Goal: Information Seeking & Learning: Find specific page/section

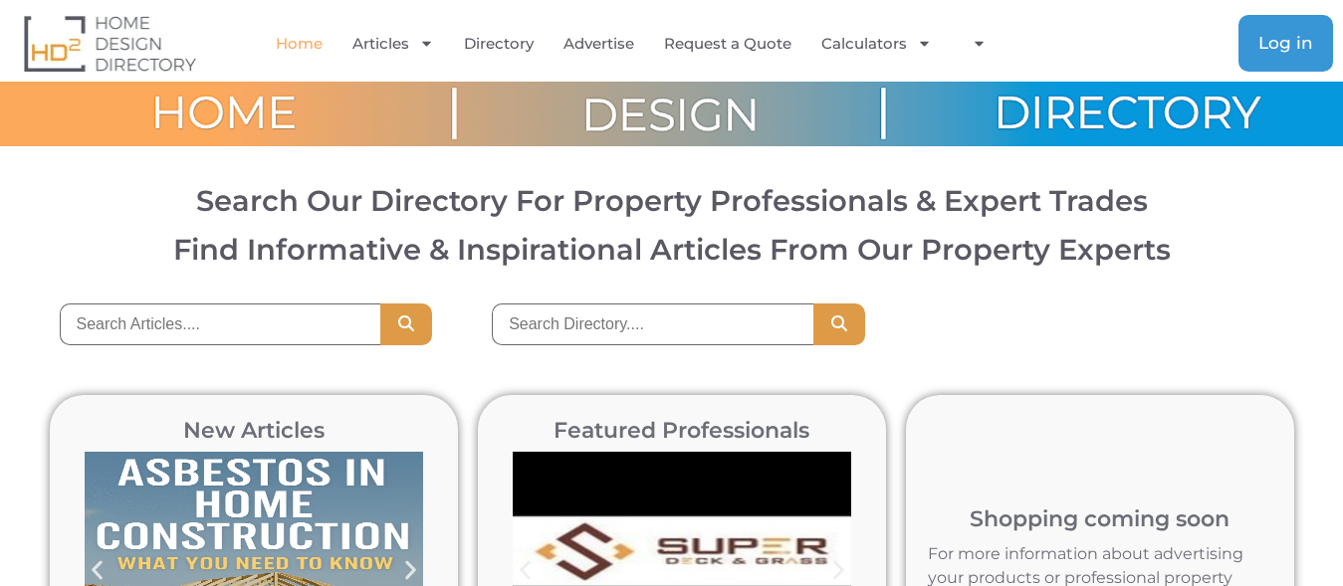
click at [1292, 51] on span "Log in" at bounding box center [1285, 43] width 55 height 17
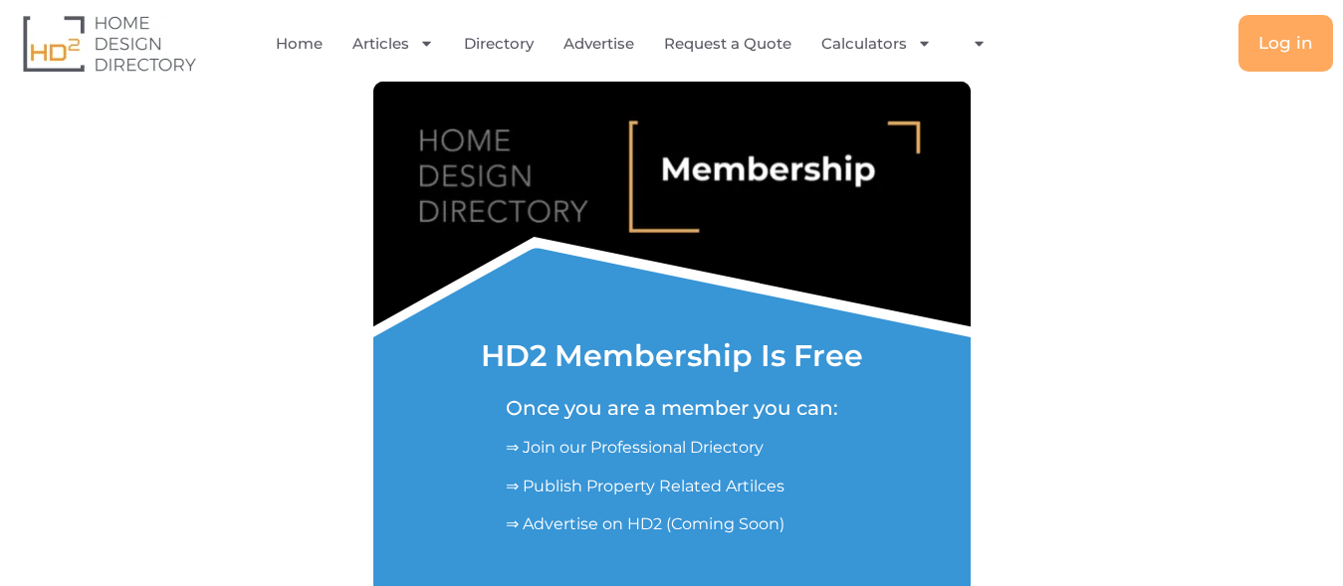
scroll to position [508, 0]
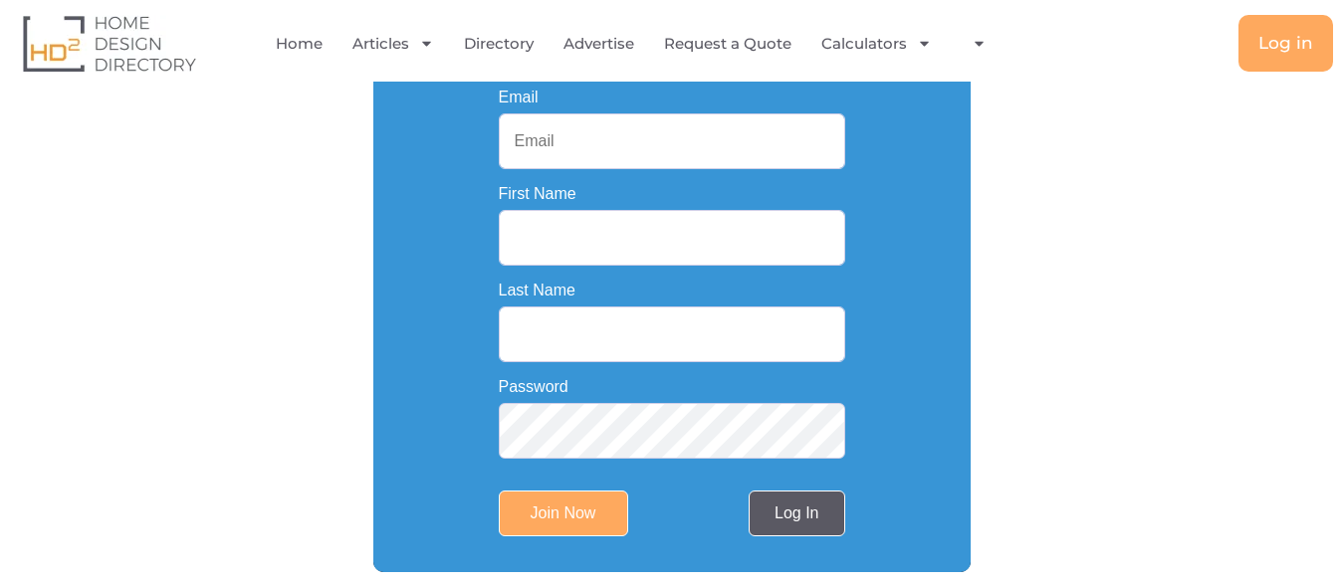
click at [804, 522] on link "Log In" at bounding box center [797, 514] width 96 height 46
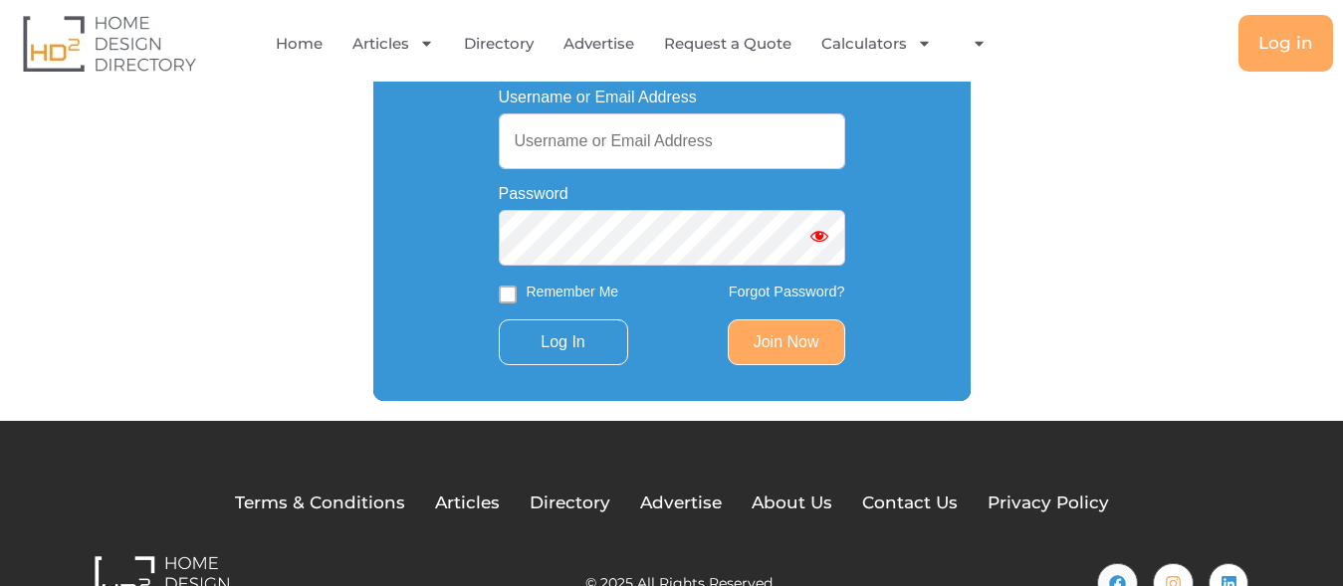
click at [557, 149] on input "Username or Email Address" at bounding box center [672, 141] width 346 height 56
paste input "desirekitchensau@gmail.com"
type input "desirekitchensau@gmail.com"
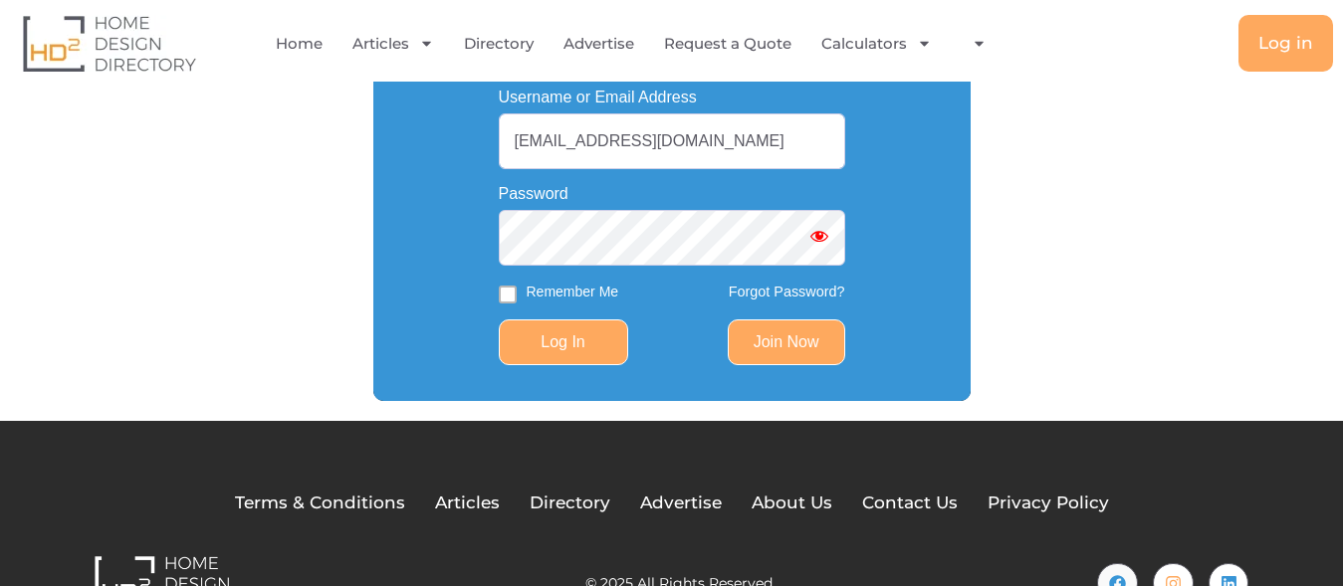
click at [564, 347] on input "Log In" at bounding box center [563, 343] width 129 height 46
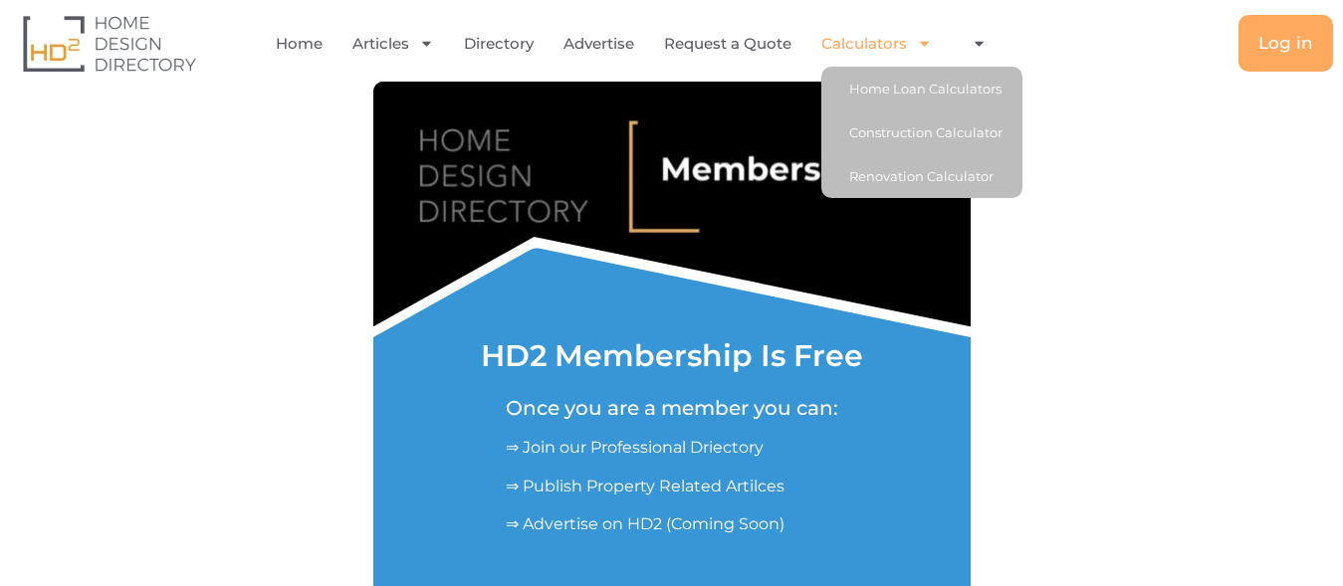
click at [918, 44] on icon "Menu" at bounding box center [924, 43] width 15 height 15
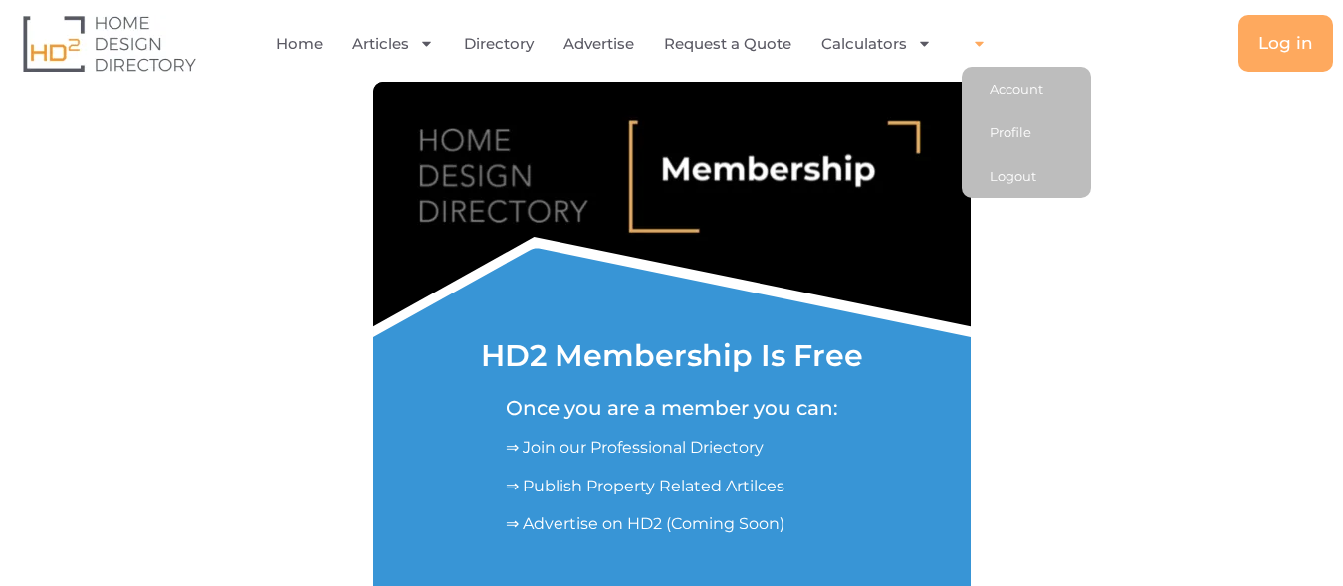
click at [984, 44] on icon "Menu" at bounding box center [978, 43] width 15 height 15
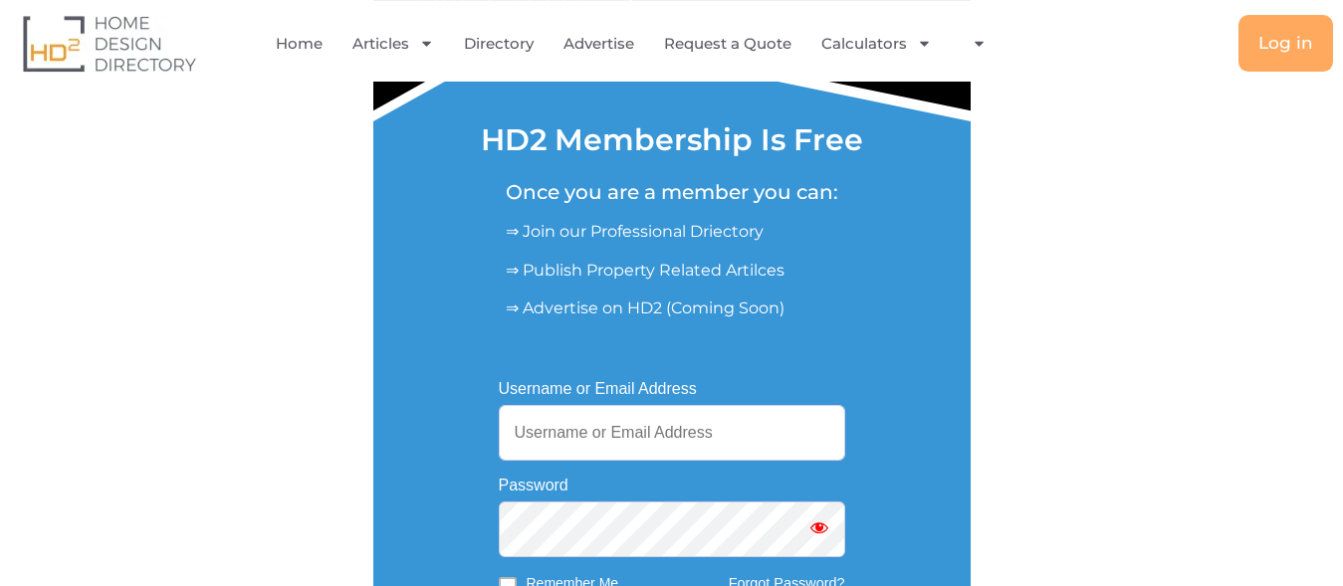
scroll to position [305, 0]
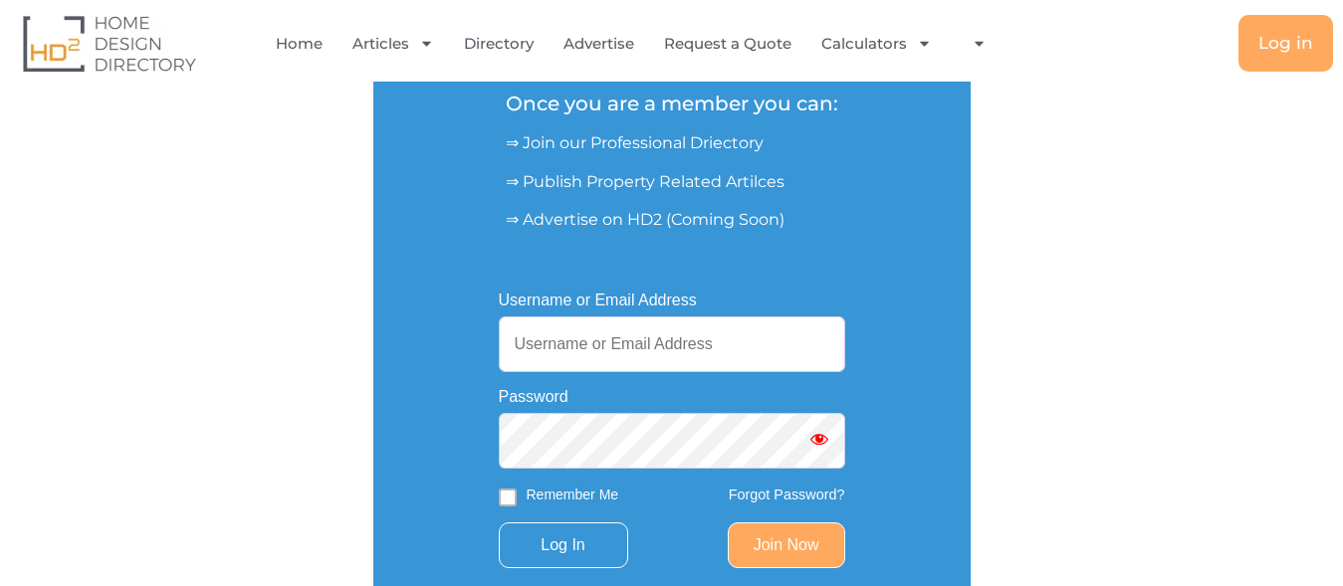
click at [571, 327] on input "Username or Email Address" at bounding box center [672, 345] width 346 height 56
paste input "desirekitchensau@gmail.com"
type input "[EMAIL_ADDRESS][DOMAIN_NAME]"
click at [557, 545] on input "Log In" at bounding box center [563, 546] width 129 height 46
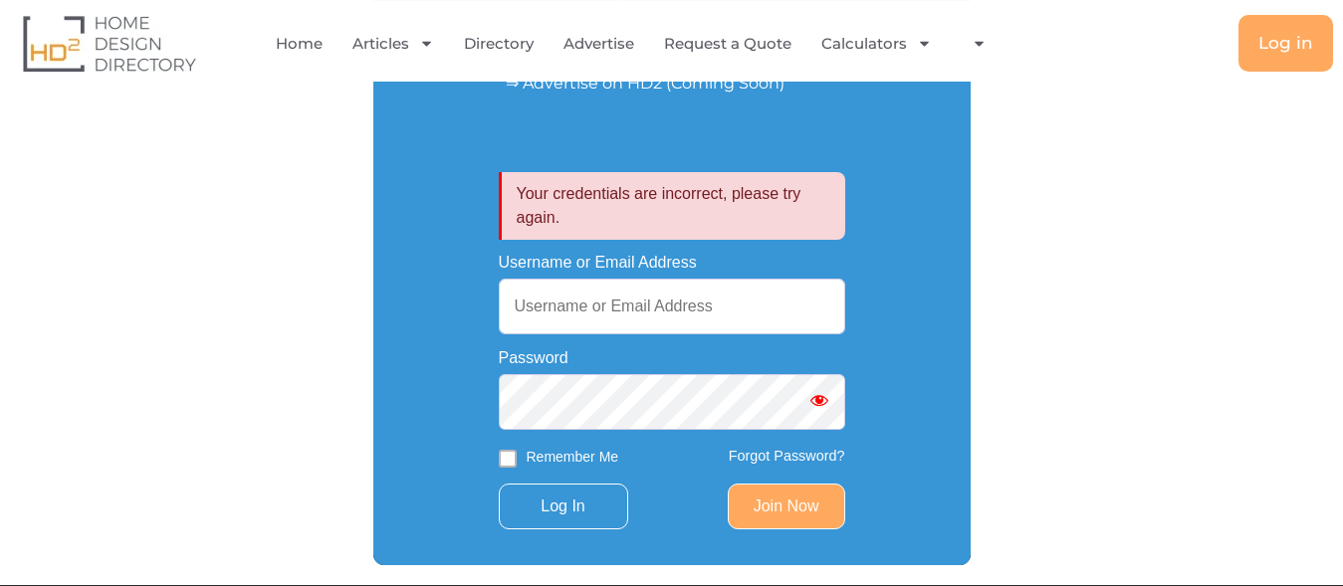
scroll to position [268, 0]
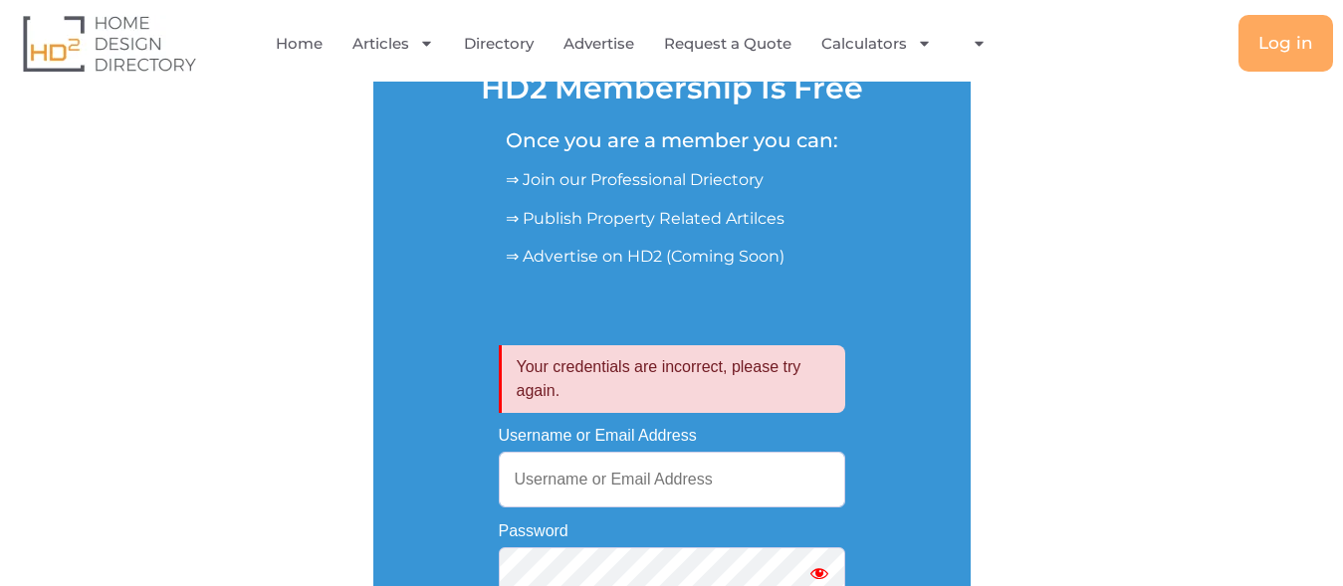
click at [583, 479] on input "Username or Email Address" at bounding box center [672, 480] width 346 height 56
paste input "[EMAIL_ADDRESS][DOMAIN_NAME]"
type input "[EMAIL_ADDRESS][DOMAIN_NAME]"
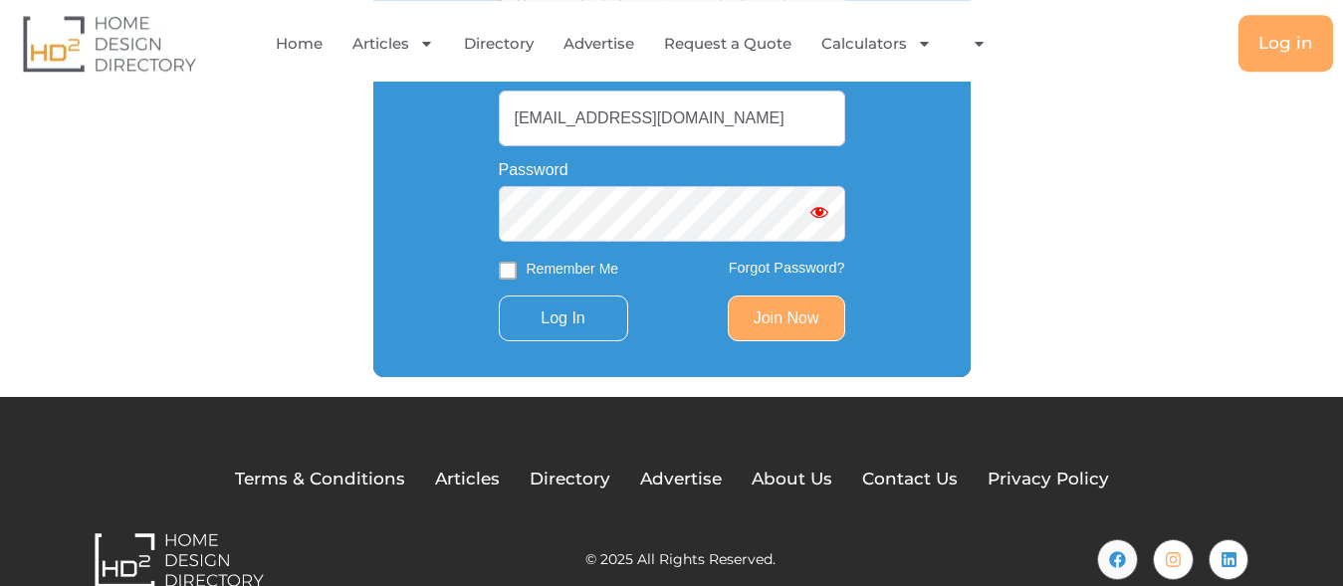
scroll to position [674, 0]
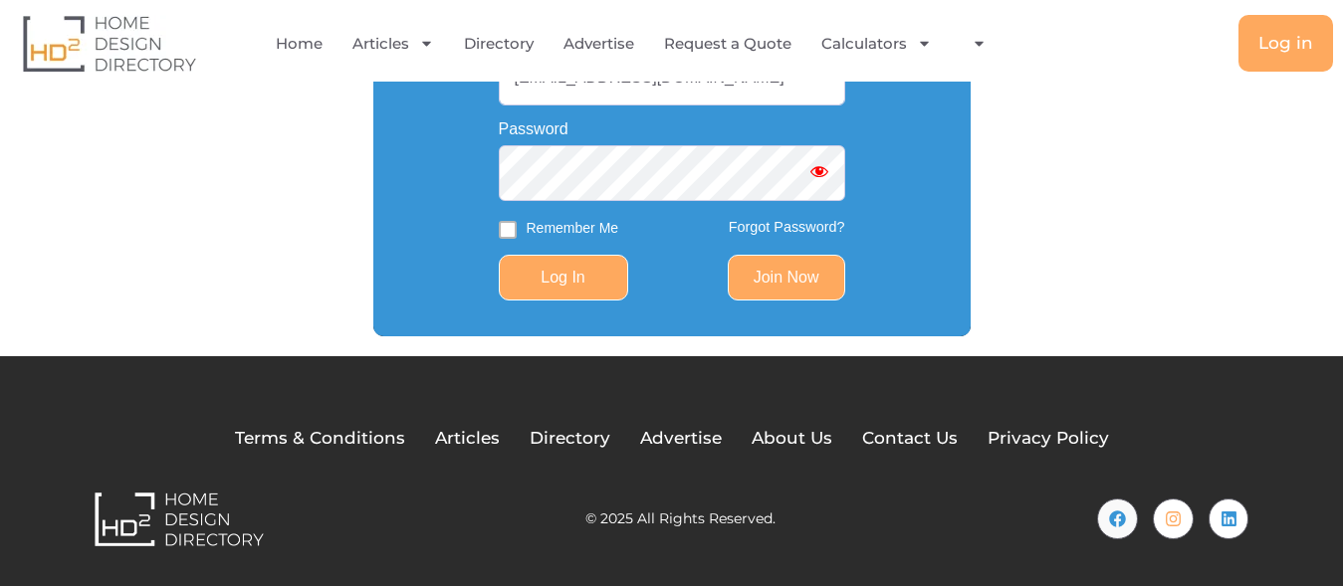
click at [573, 276] on input "Log In" at bounding box center [563, 278] width 129 height 46
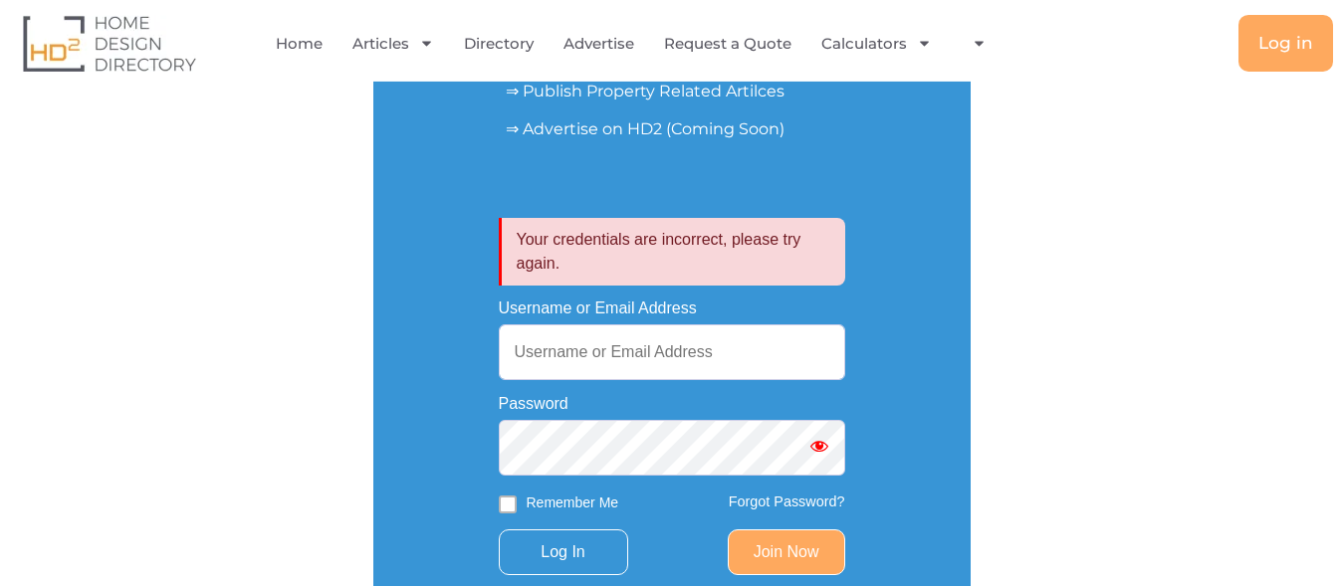
scroll to position [406, 0]
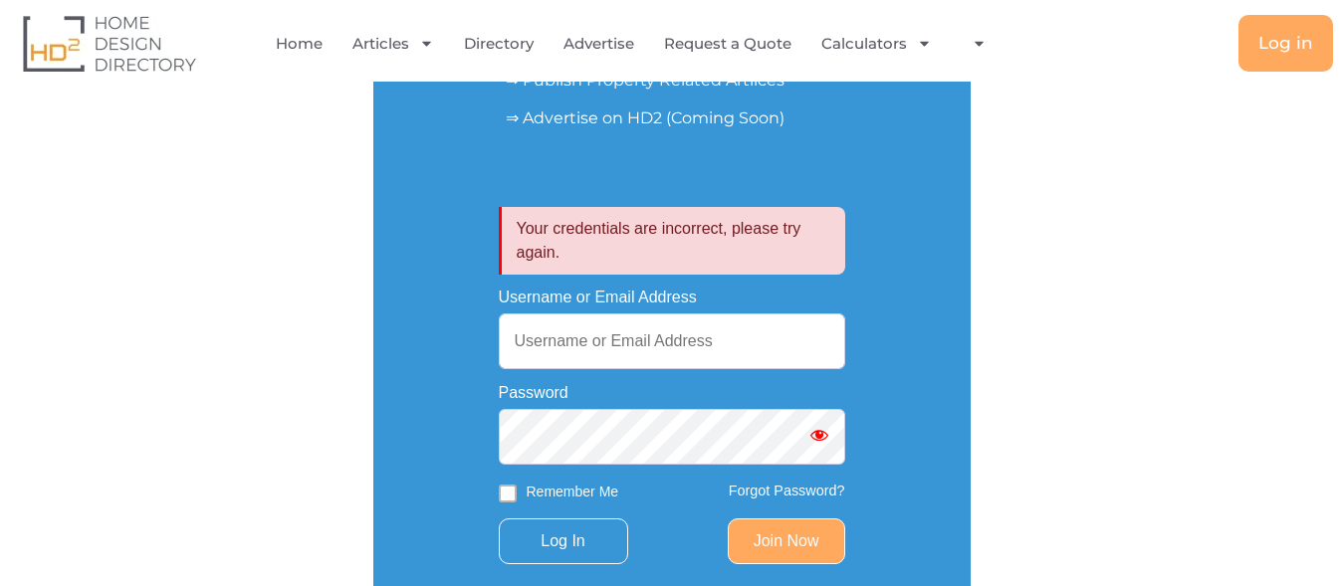
click at [745, 491] on link "Forgot Password?" at bounding box center [787, 491] width 116 height 16
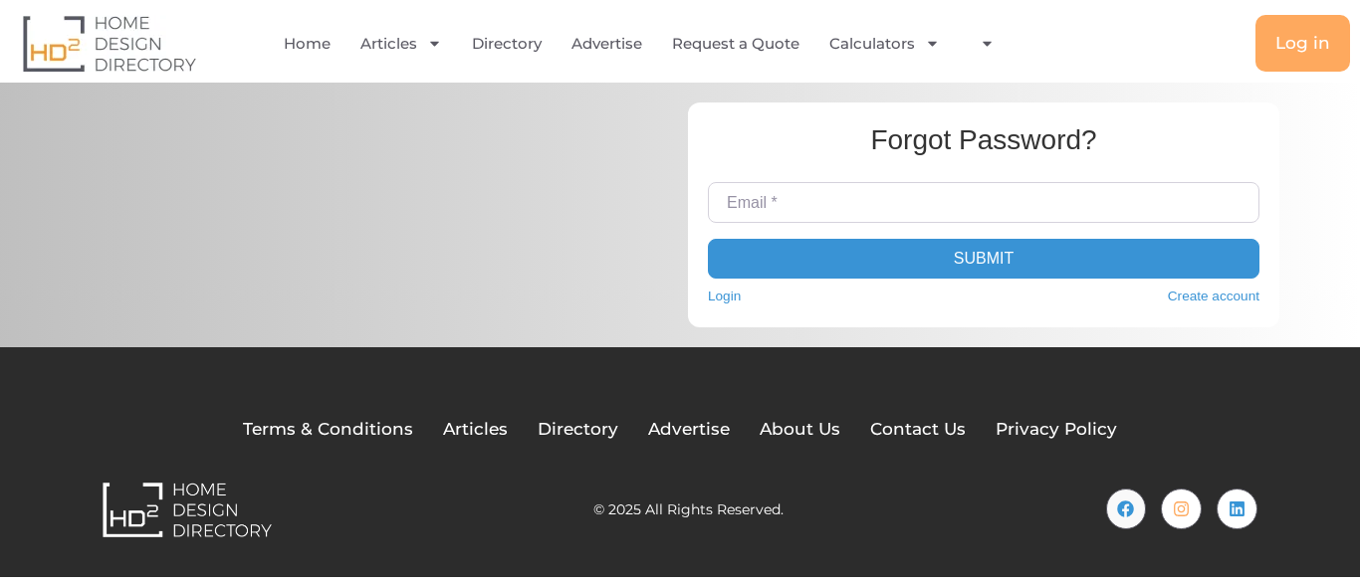
click at [760, 201] on input "Email *" at bounding box center [983, 202] width 551 height 40
paste input "[EMAIL_ADDRESS][DOMAIN_NAME]"
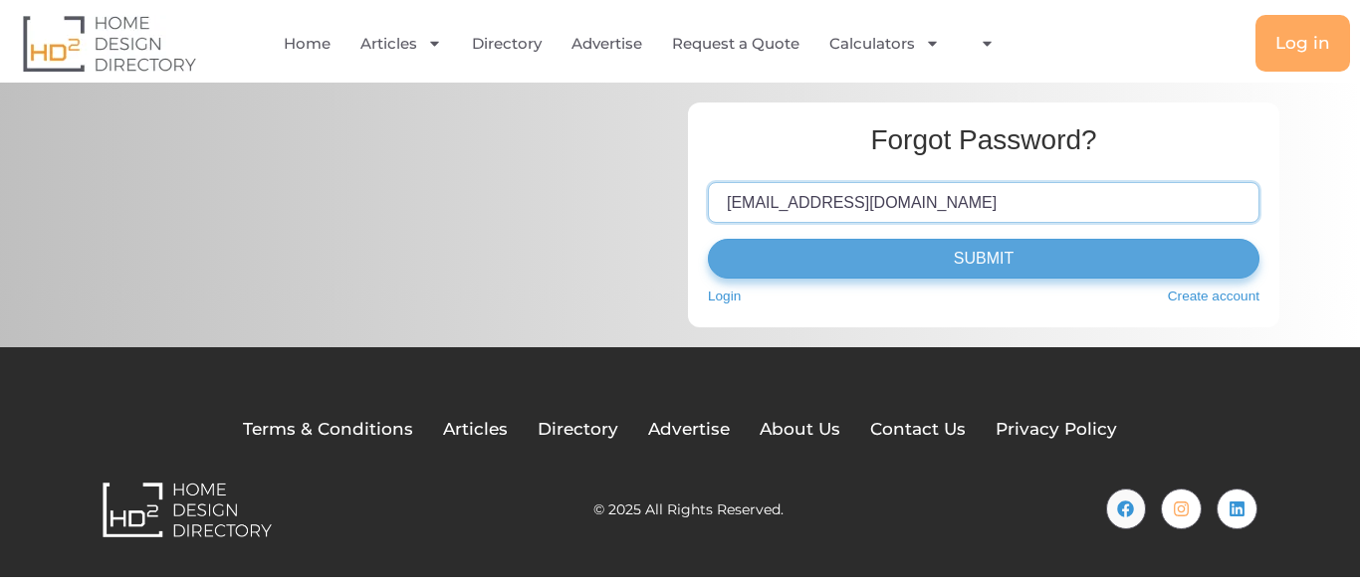
type input "[EMAIL_ADDRESS][DOMAIN_NAME]"
click at [987, 267] on button "Submit" at bounding box center [983, 259] width 551 height 40
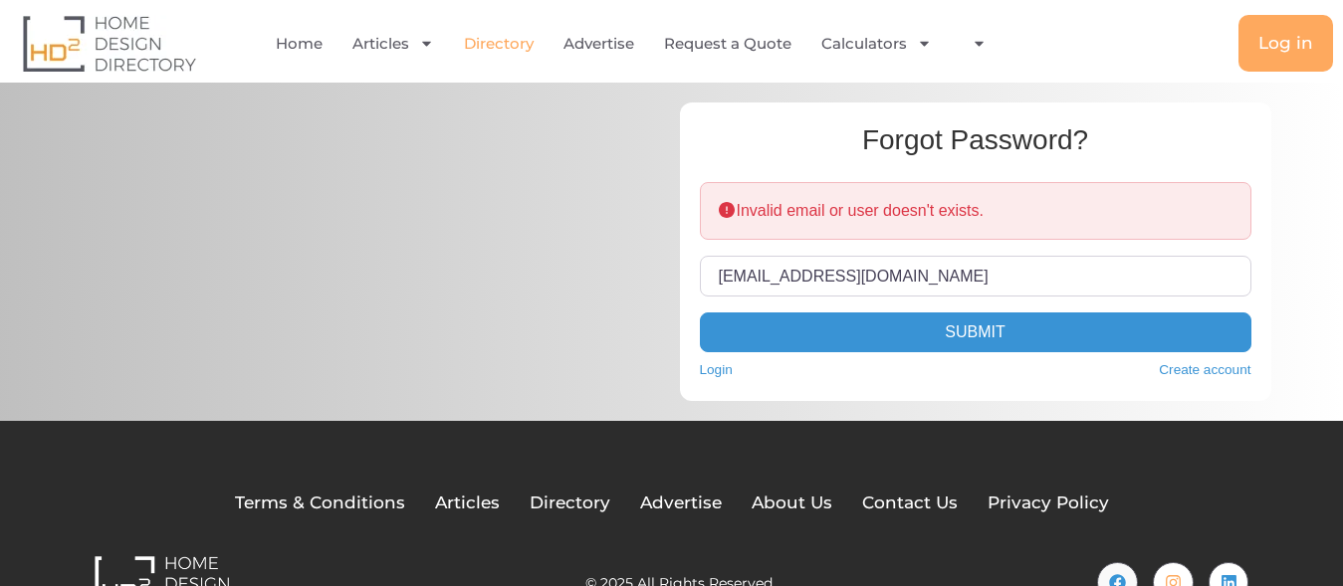
click at [507, 43] on link "Directory" at bounding box center [499, 44] width 70 height 46
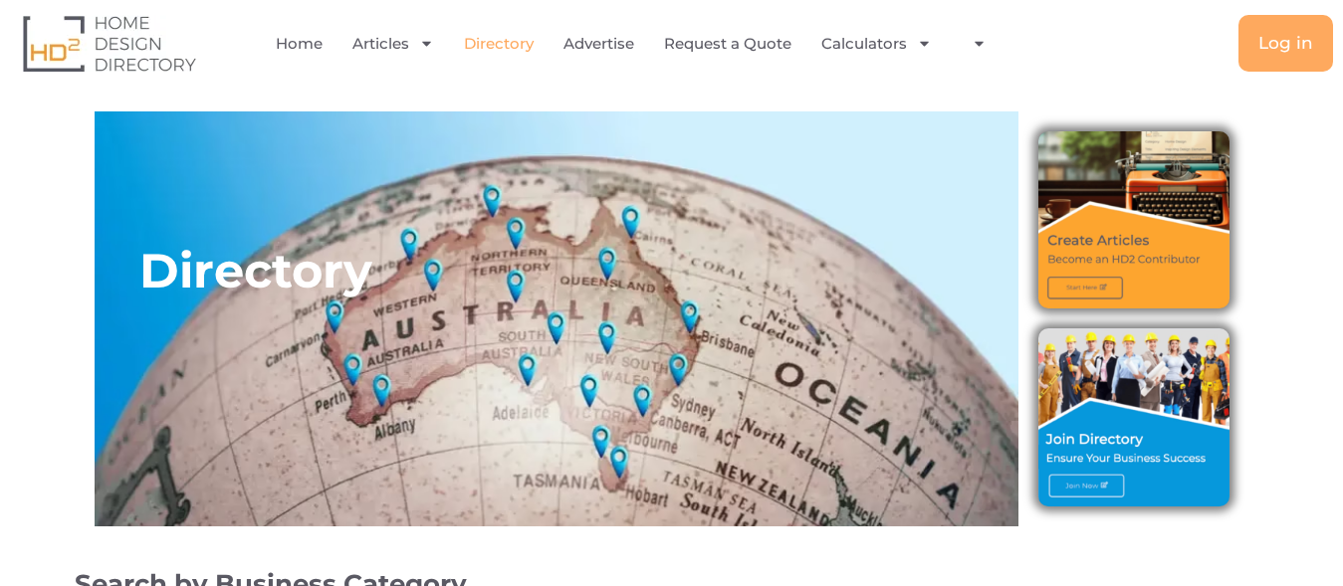
scroll to position [406, 0]
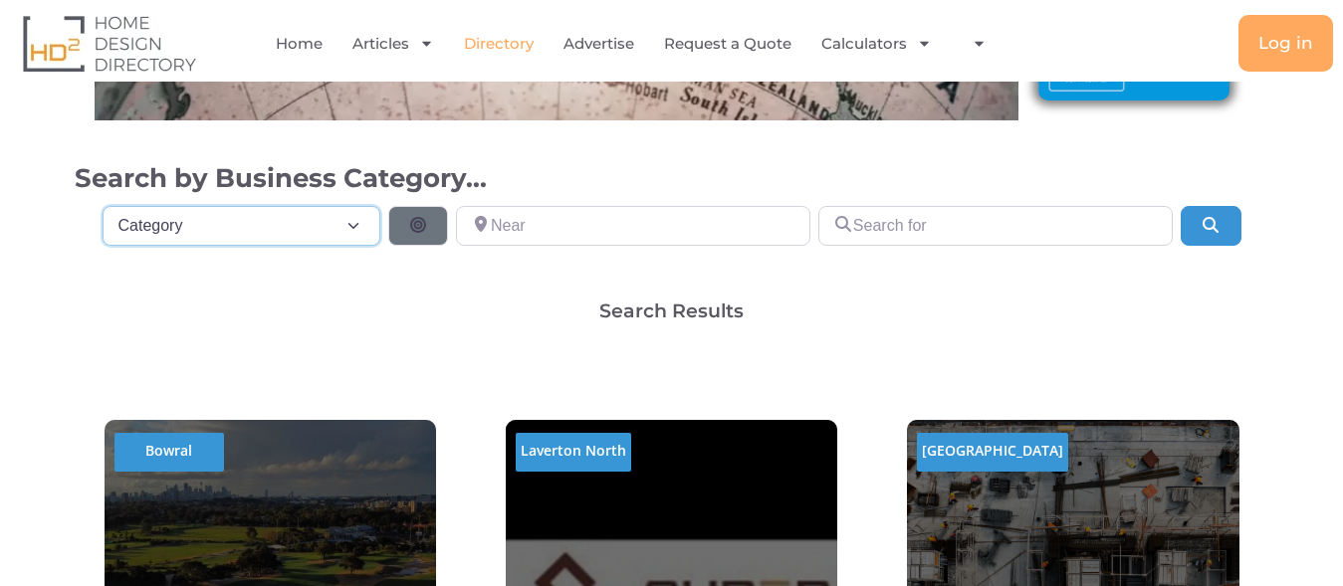
click at [103, 206] on select "Category Category Accounting Antenna Installation & Services Architects Bathroo…" at bounding box center [242, 226] width 279 height 40
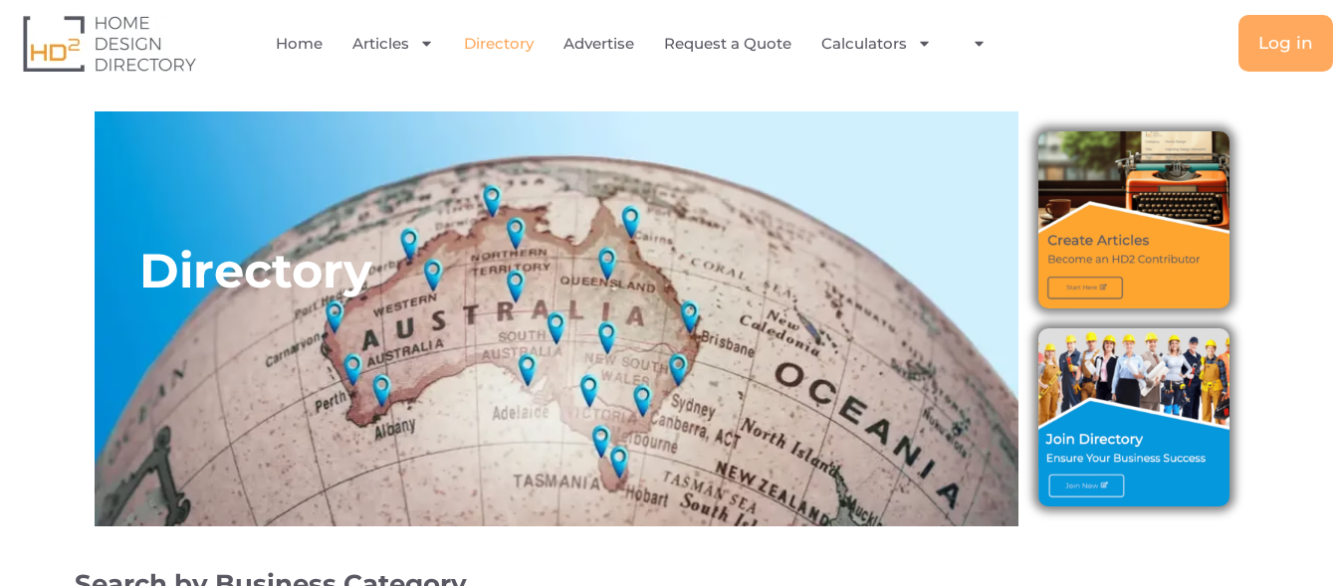
scroll to position [305, 0]
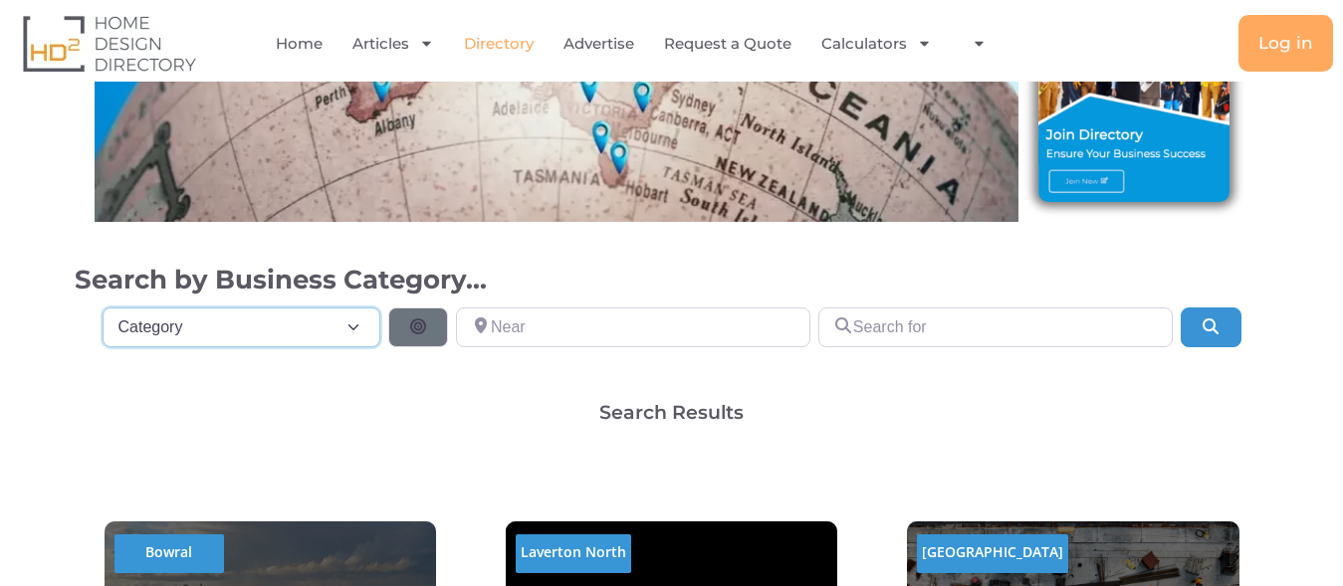
click at [103, 308] on select "Category Category Accounting Antenna Installation & Services Architects Bathroo…" at bounding box center [242, 328] width 279 height 40
select select "508"
click option "Builders" at bounding box center [0, 0] width 0 height 0
click at [472, 378] on div "Category Category Category Accounting Antenna Installation & Services Architect…" at bounding box center [672, 356] width 1194 height 96
click at [542, 325] on input "Near" at bounding box center [633, 328] width 354 height 40
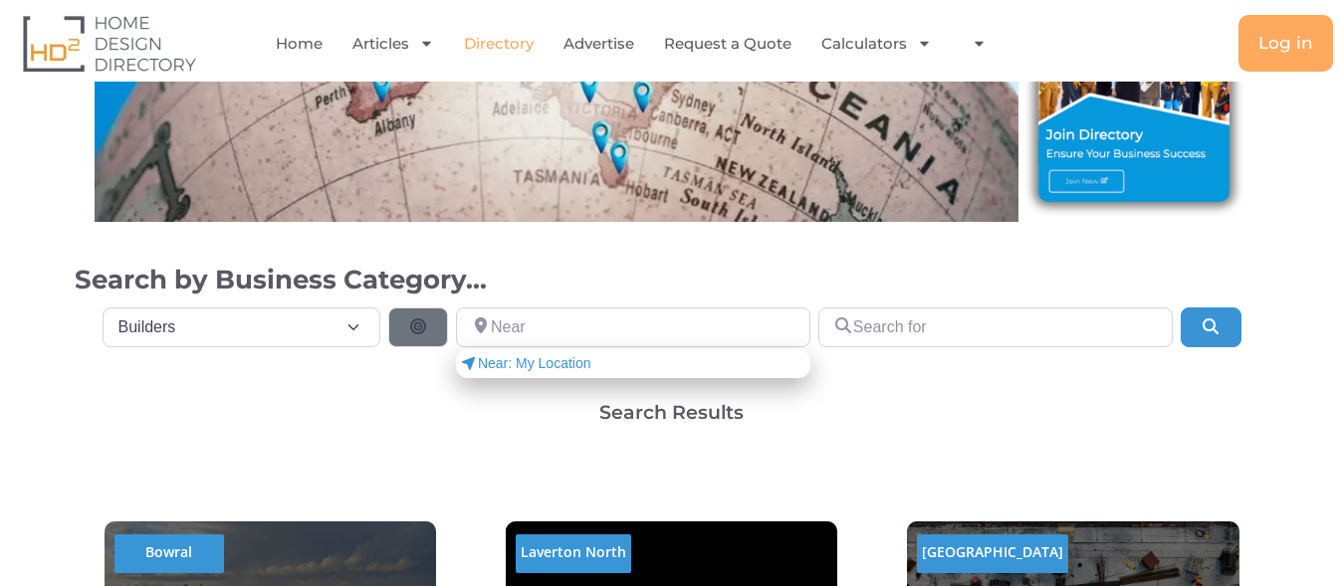
drag, startPoint x: 420, startPoint y: 417, endPoint x: 432, endPoint y: 419, distance: 12.1
click at [432, 419] on div "Search Results" at bounding box center [672, 412] width 1194 height 19
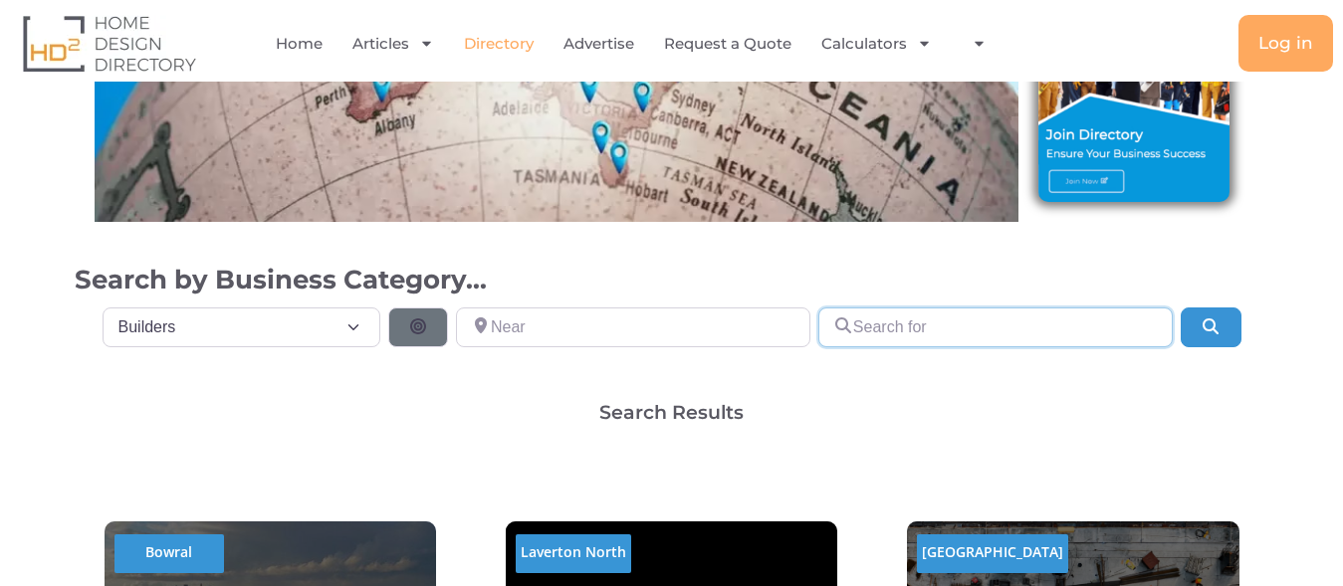
click at [909, 323] on input "Search for" at bounding box center [995, 328] width 354 height 40
click at [911, 323] on input "Search for" at bounding box center [995, 328] width 354 height 40
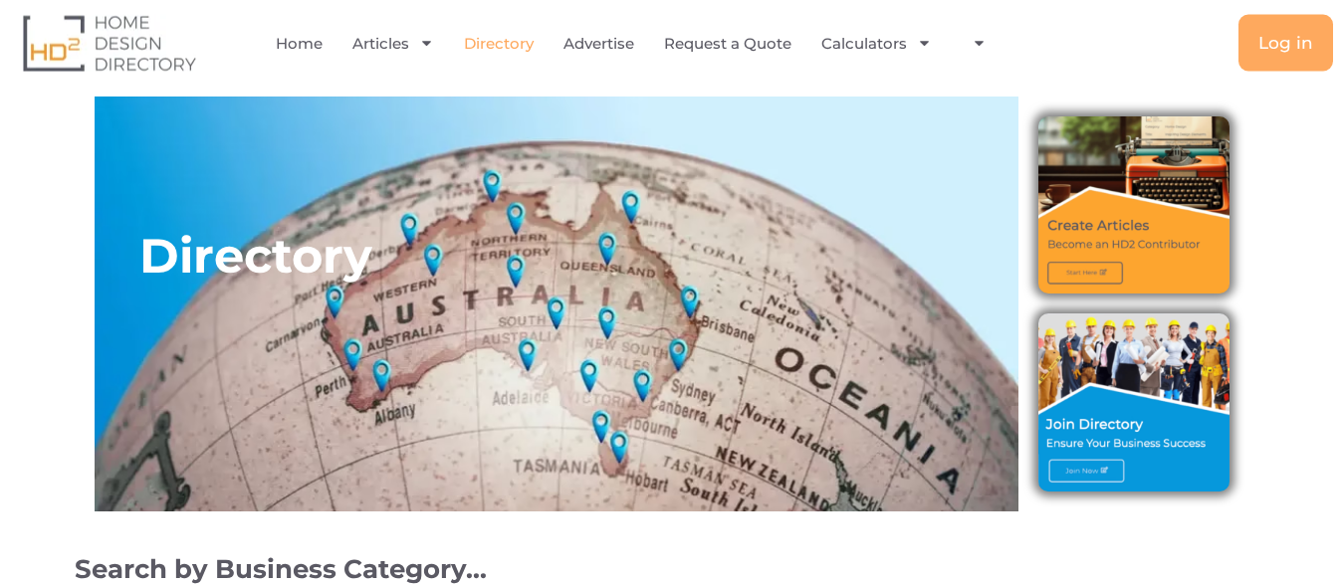
scroll to position [0, 0]
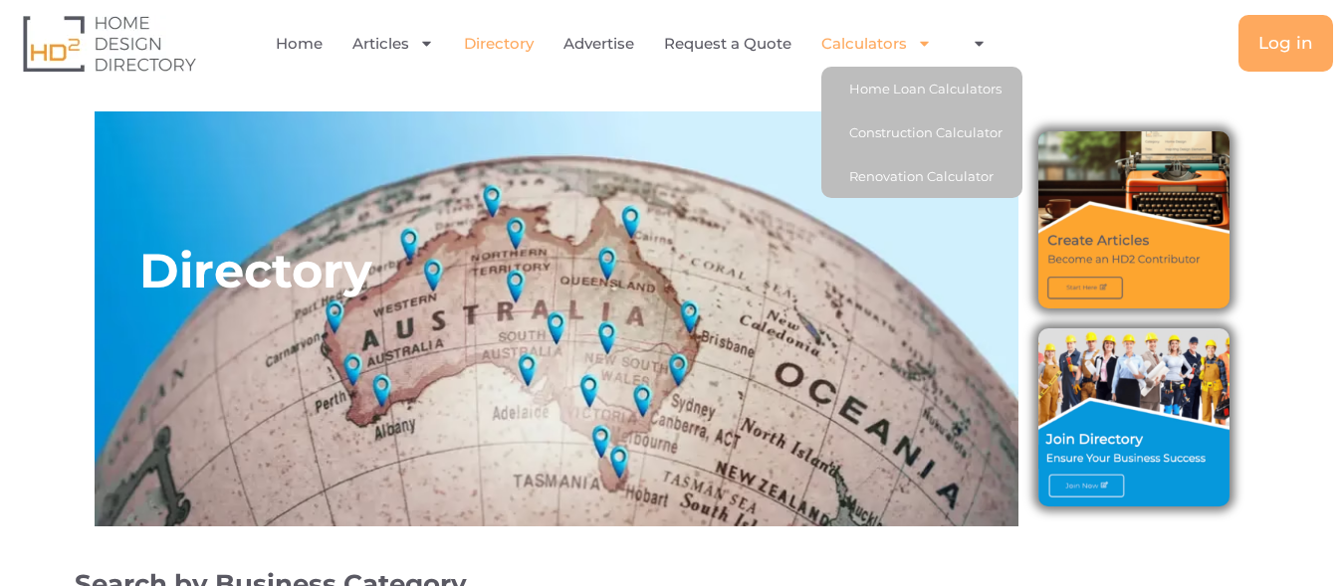
click at [133, 41] on img at bounding box center [109, 43] width 173 height 57
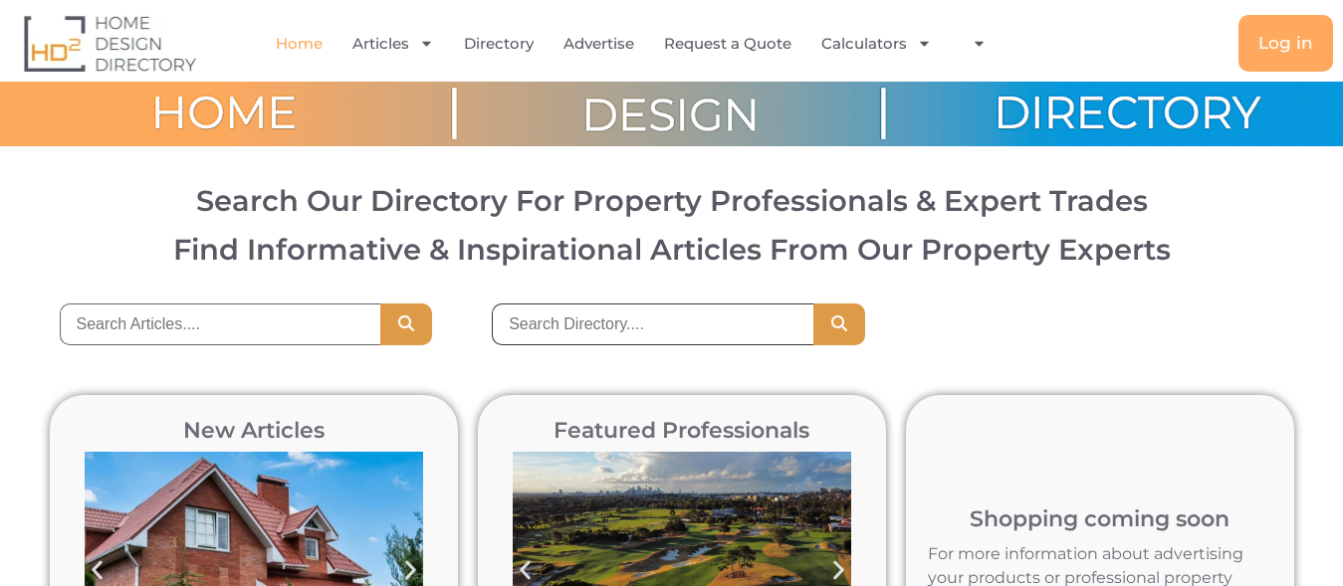
click at [618, 336] on input "search" at bounding box center [653, 325] width 322 height 42
type input "kitchen"
click at [813, 304] on button "Search" at bounding box center [839, 325] width 52 height 42
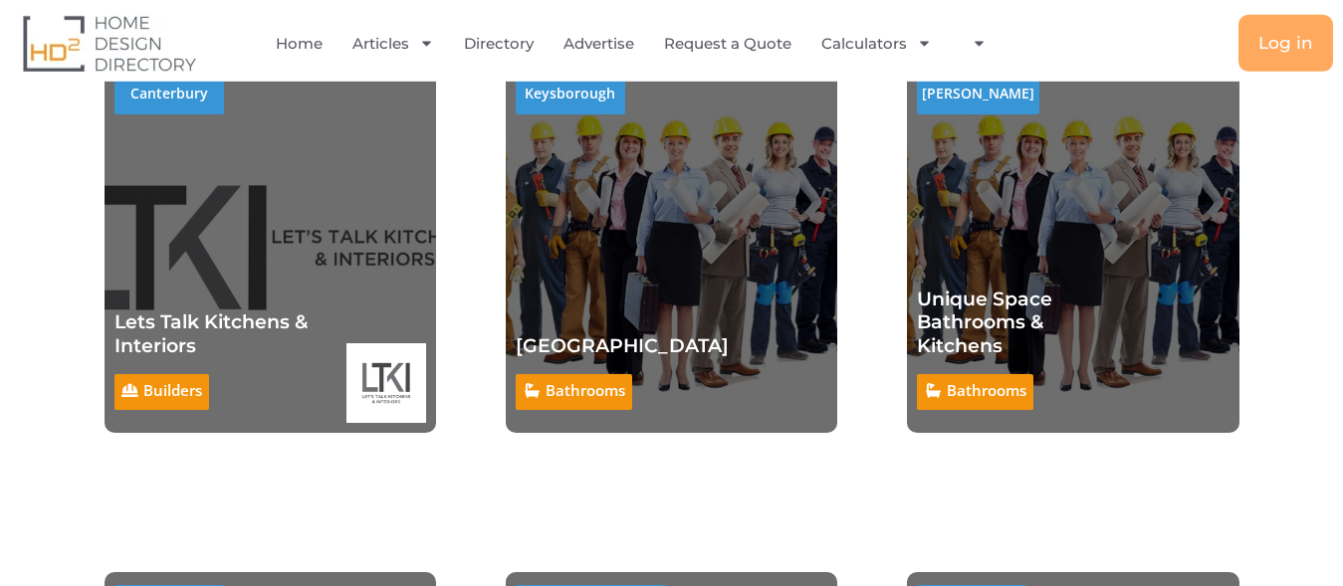
scroll to position [812, 0]
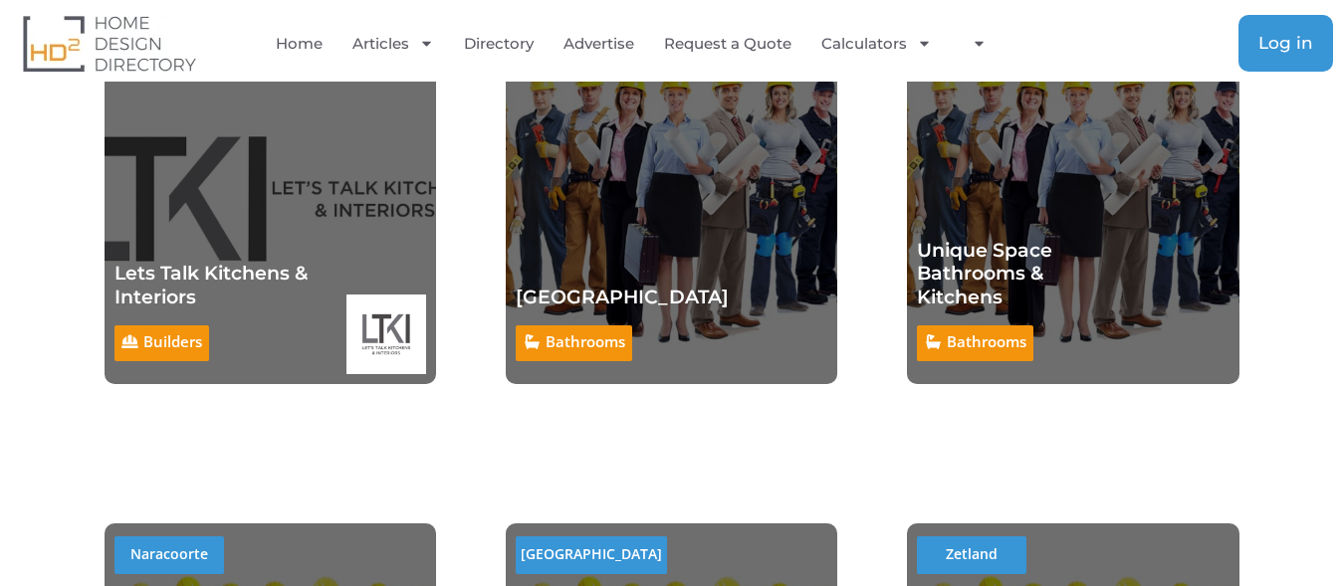
drag, startPoint x: 1285, startPoint y: 44, endPoint x: 1293, endPoint y: 35, distance: 12.0
click at [1287, 43] on span "Log in" at bounding box center [1285, 43] width 55 height 17
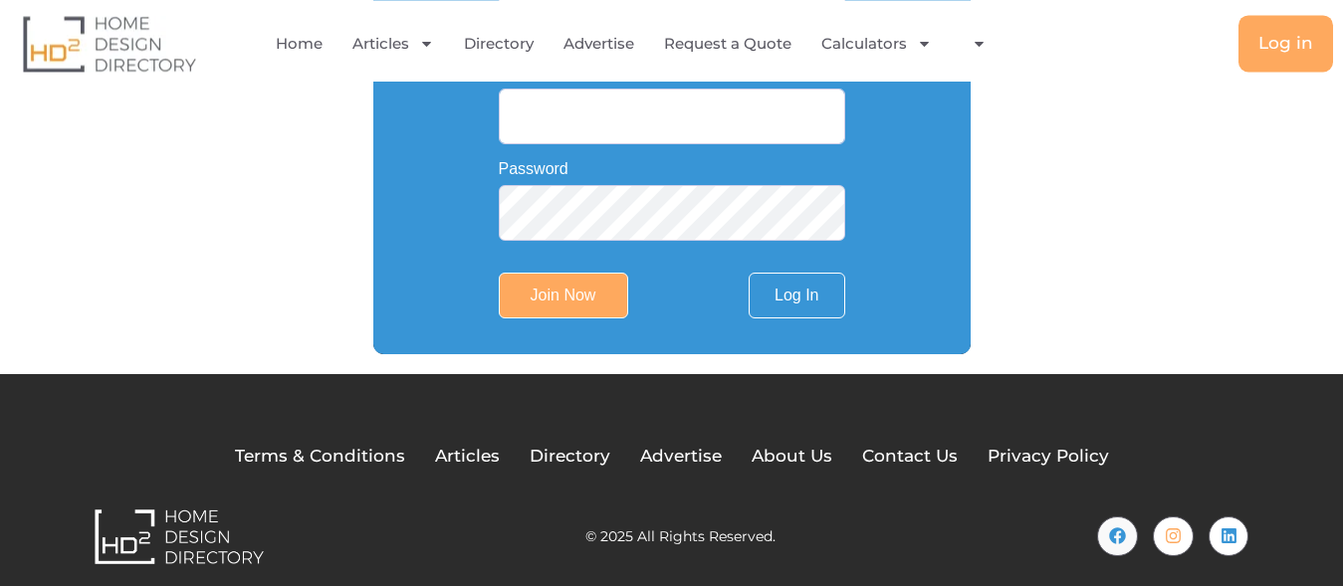
scroll to position [446, 0]
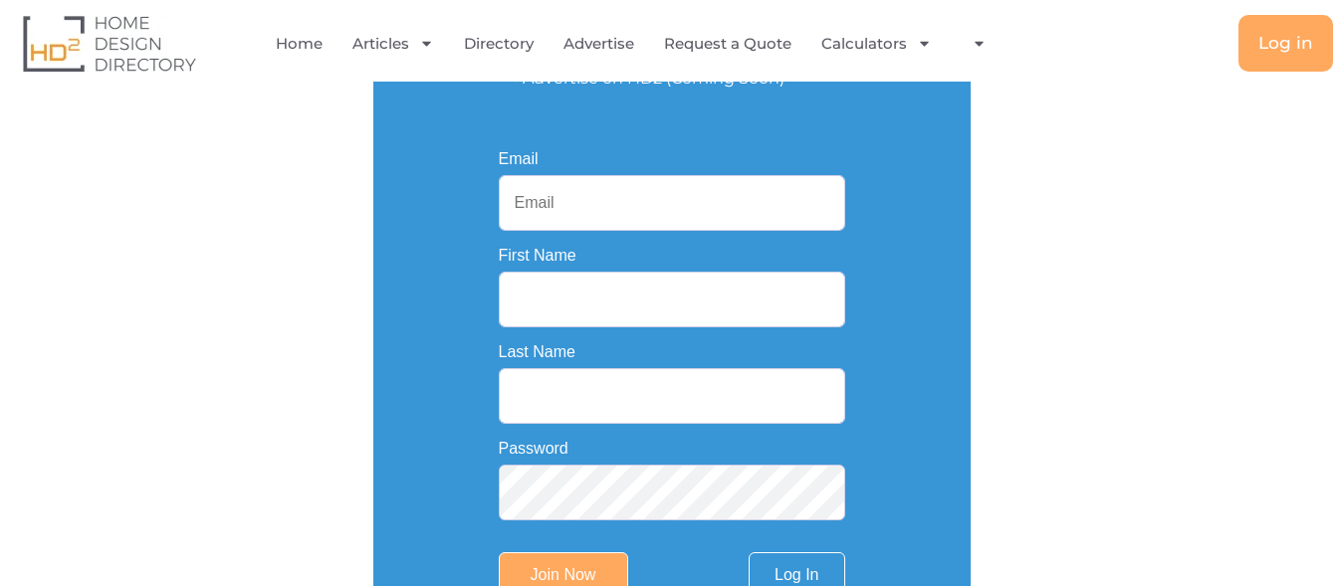
click at [544, 202] on input "Email" at bounding box center [672, 203] width 346 height 56
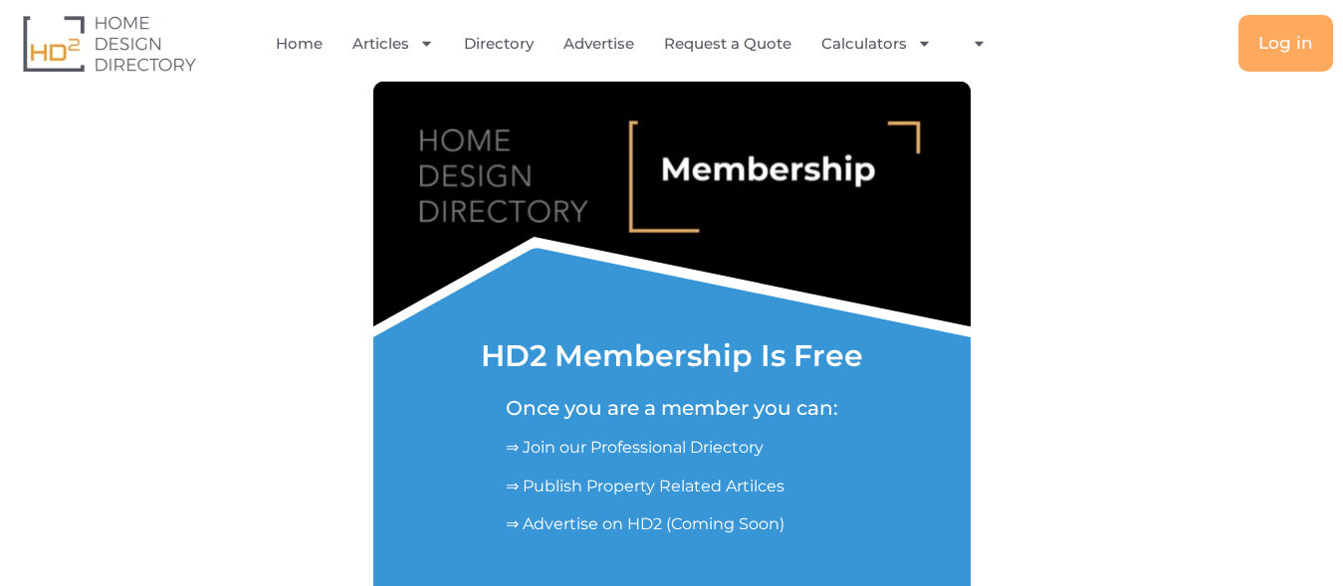
scroll to position [446, 0]
